Goal: Task Accomplishment & Management: Complete application form

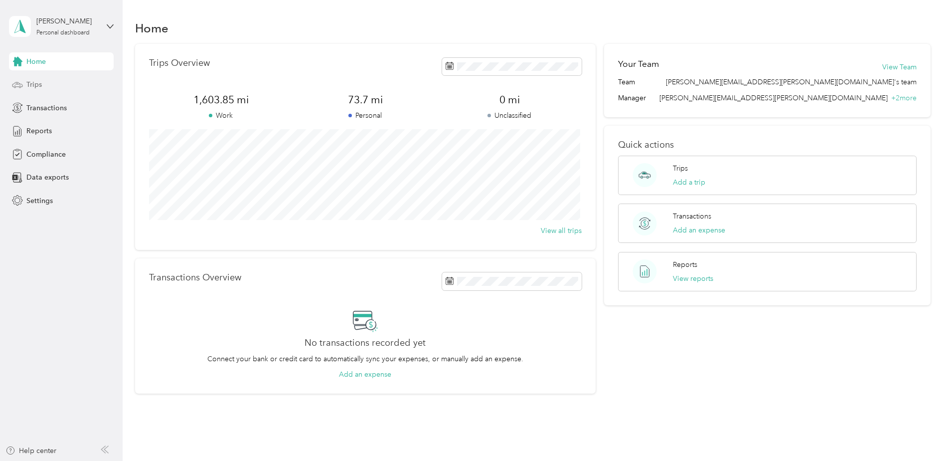
click at [39, 86] on span "Trips" at bounding box center [33, 84] width 15 height 10
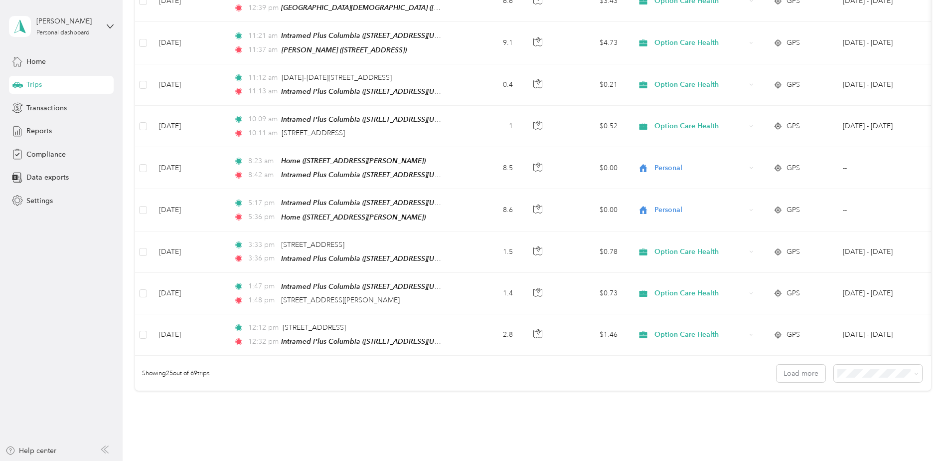
scroll to position [913, 0]
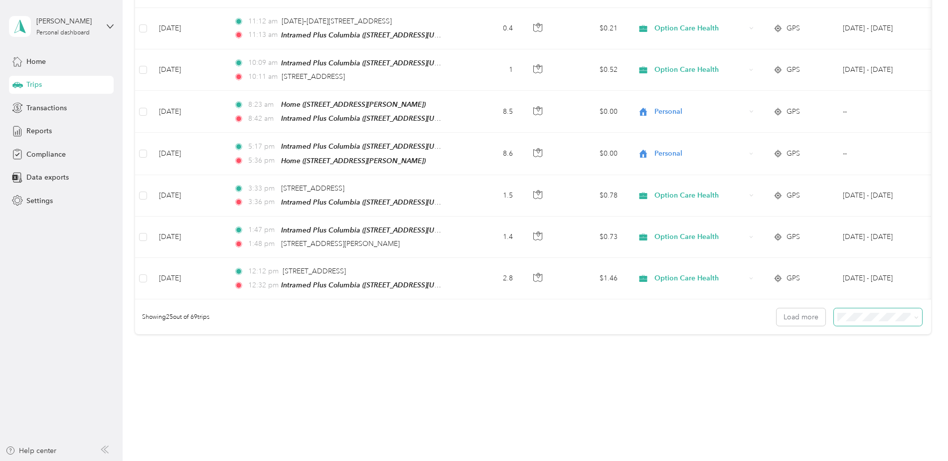
click at [916, 311] on span at bounding box center [878, 316] width 88 height 17
click at [914, 315] on icon at bounding box center [916, 317] width 4 height 4
click at [881, 357] on div "100 per load" at bounding box center [875, 357] width 74 height 10
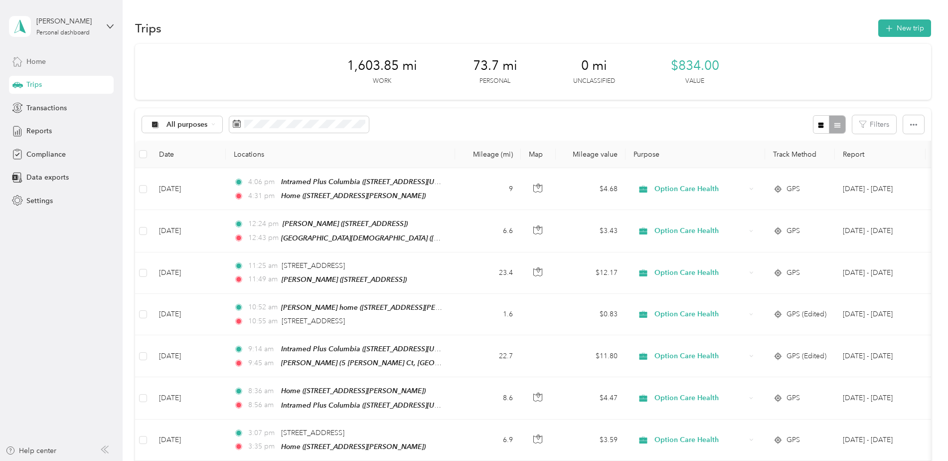
click at [33, 57] on span "Home" at bounding box center [35, 61] width 19 height 10
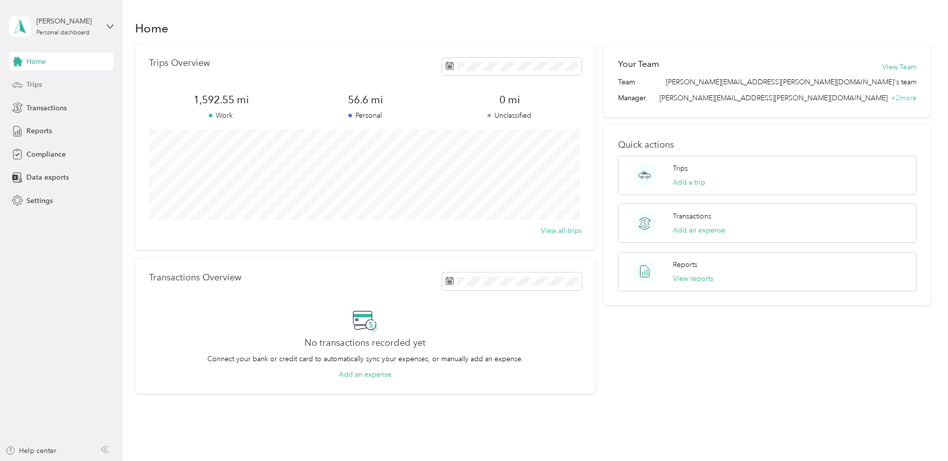
click at [33, 79] on span "Trips" at bounding box center [33, 84] width 15 height 10
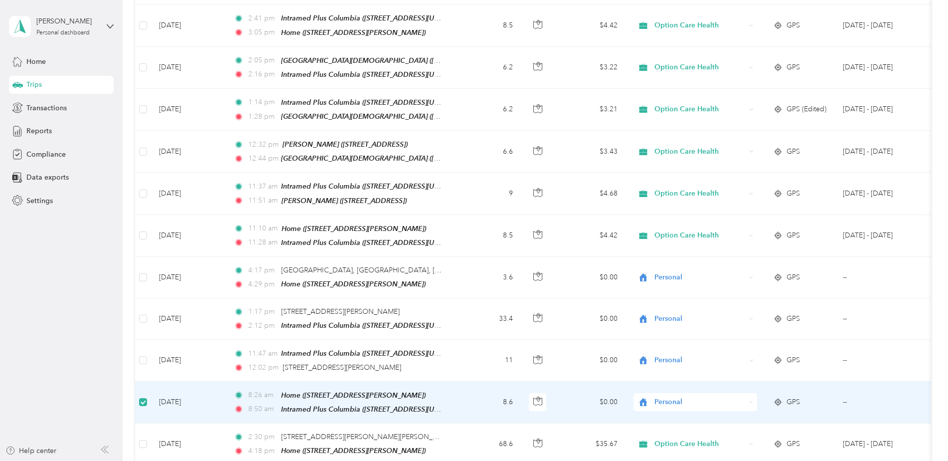
scroll to position [2042, 0]
click at [147, 382] on td at bounding box center [143, 403] width 16 height 42
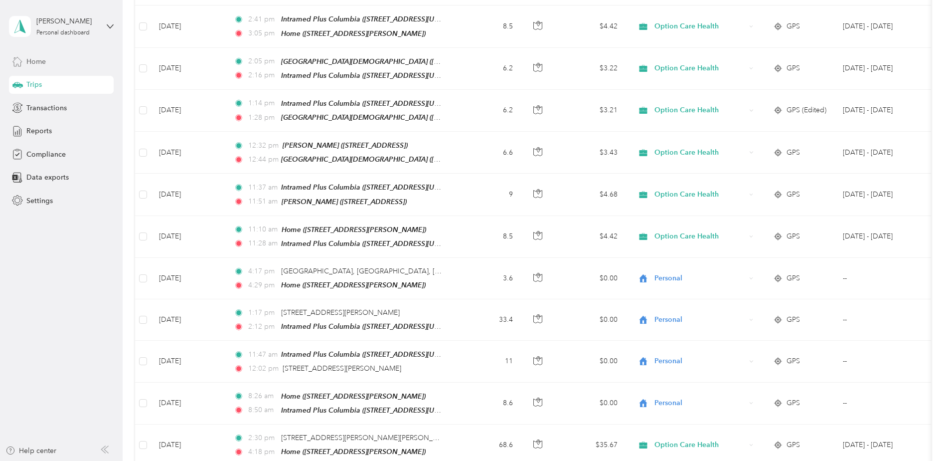
click at [36, 63] on span "Home" at bounding box center [35, 61] width 19 height 10
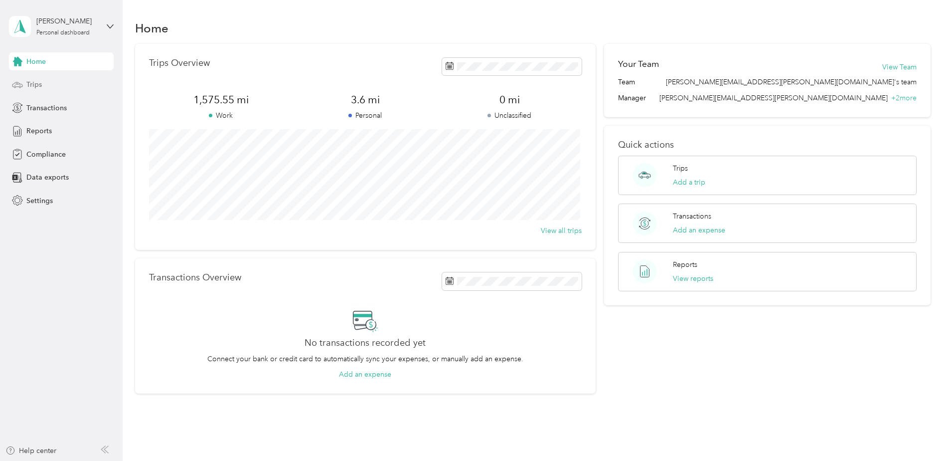
click at [36, 83] on span "Trips" at bounding box center [33, 84] width 15 height 10
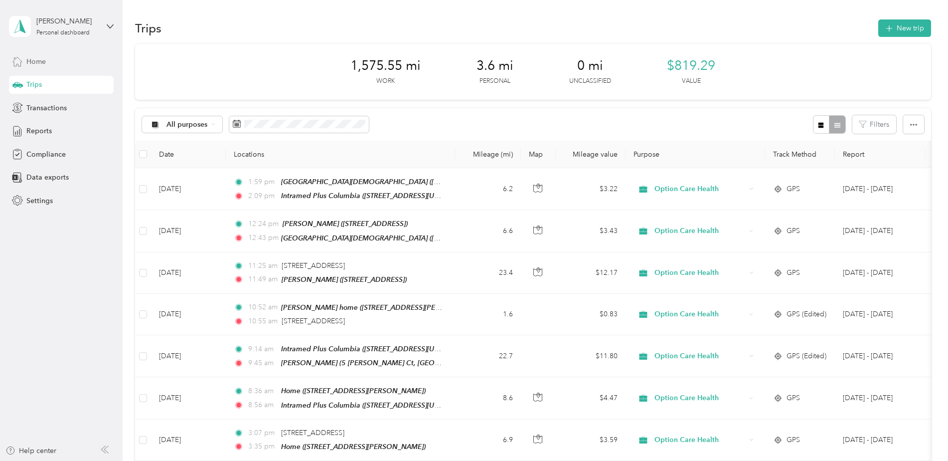
click at [36, 63] on span "Home" at bounding box center [35, 61] width 19 height 10
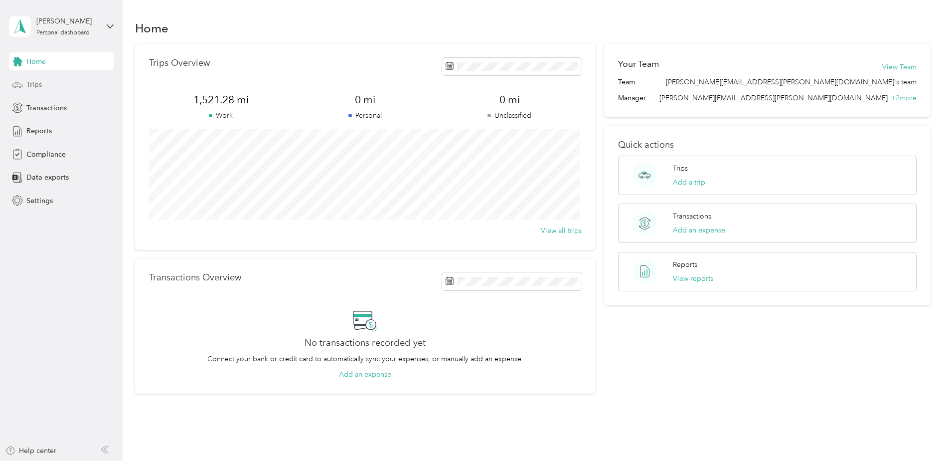
click at [36, 83] on span "Trips" at bounding box center [33, 84] width 15 height 10
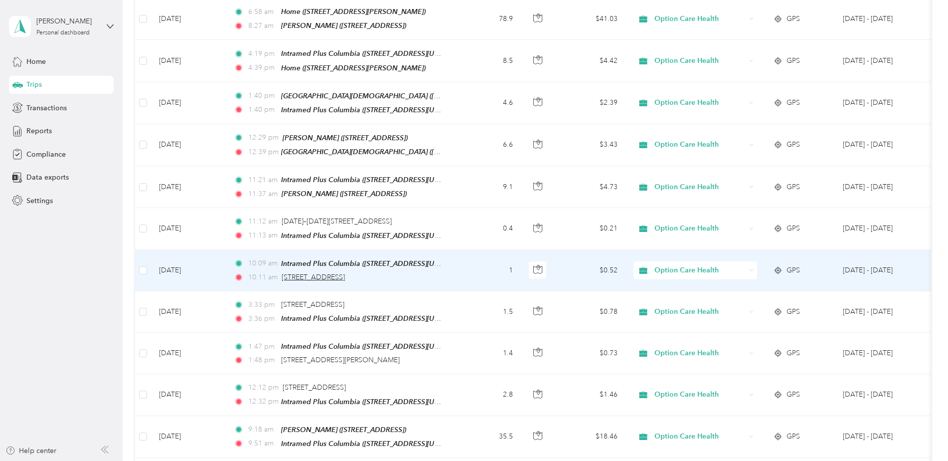
scroll to position [698, 0]
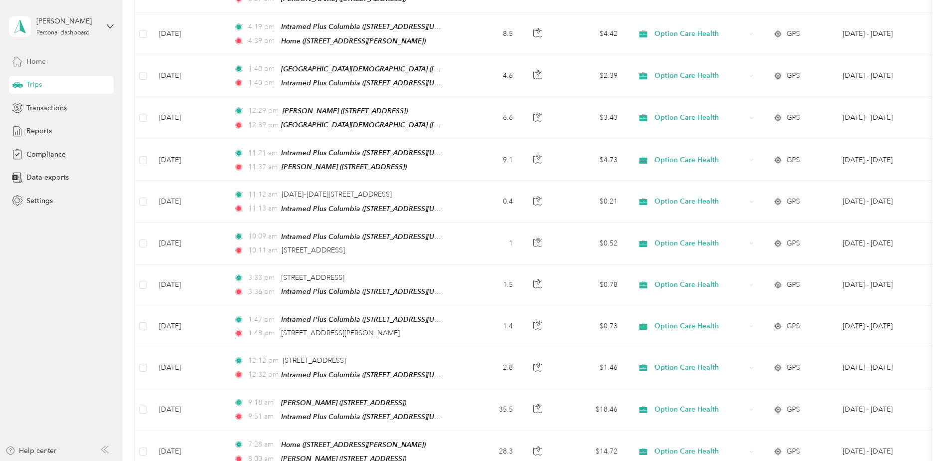
click at [40, 62] on span "Home" at bounding box center [35, 61] width 19 height 10
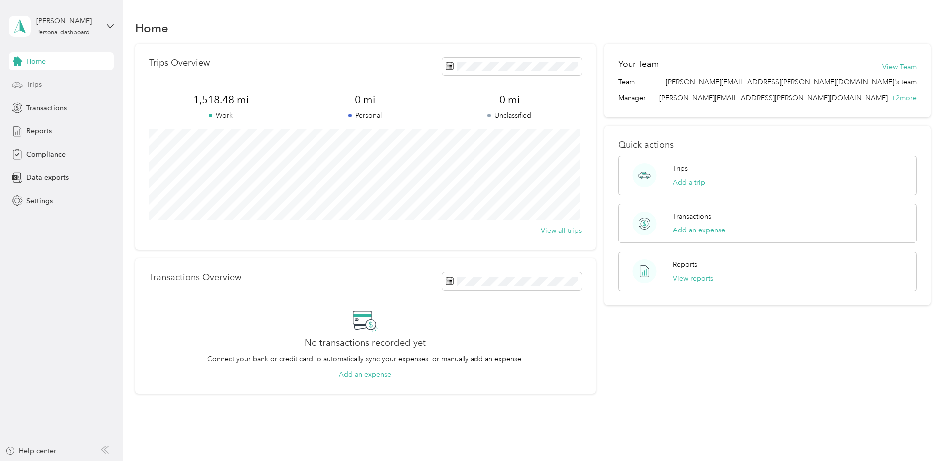
click at [39, 89] on span "Trips" at bounding box center [33, 84] width 15 height 10
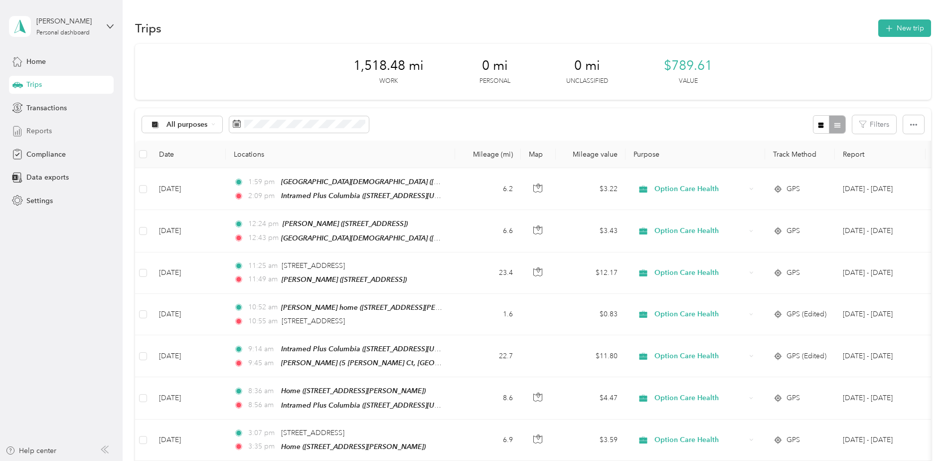
click at [35, 131] on span "Reports" at bounding box center [38, 131] width 25 height 10
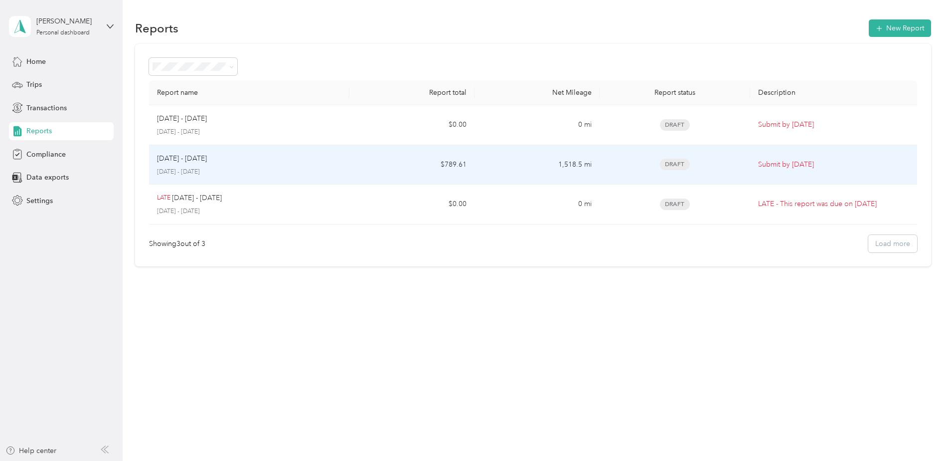
click at [786, 164] on p "Submit by [DATE]" at bounding box center [833, 164] width 151 height 11
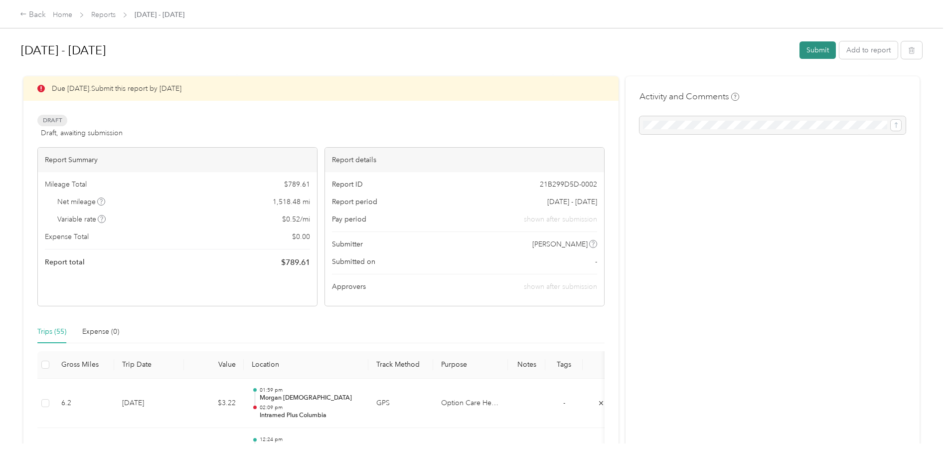
click at [816, 53] on button "Submit" at bounding box center [817, 49] width 36 height 17
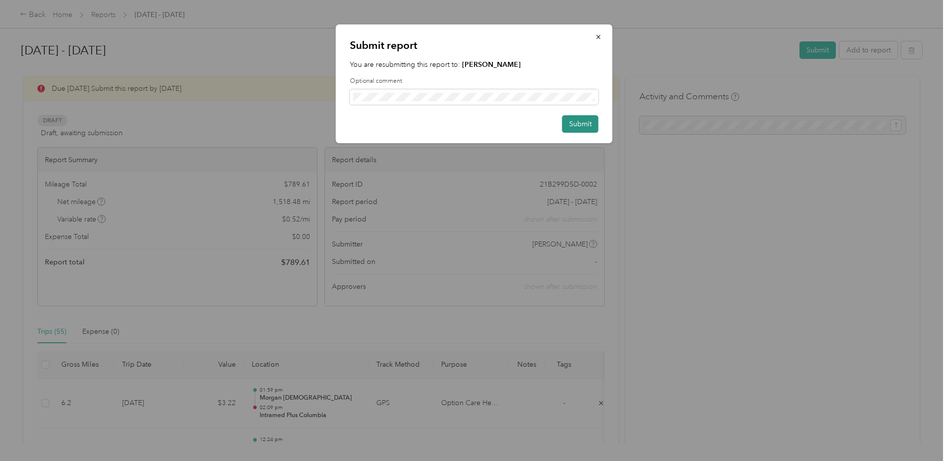
click at [583, 126] on button "Submit" at bounding box center [580, 123] width 36 height 17
